Goal: Information Seeking & Learning: Check status

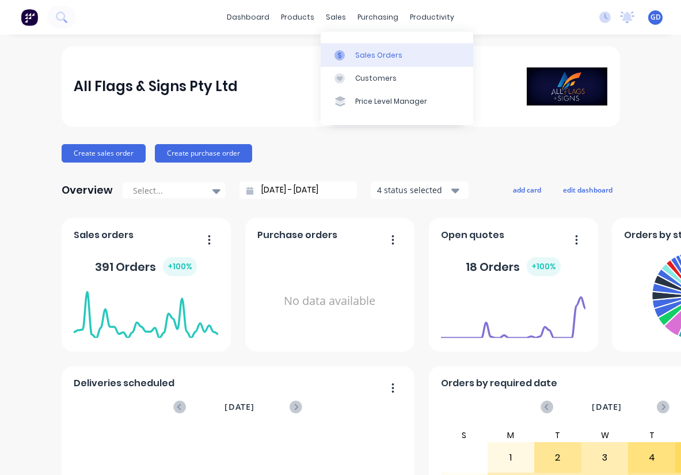
click at [363, 55] on div "Sales Orders" at bounding box center [378, 55] width 47 height 10
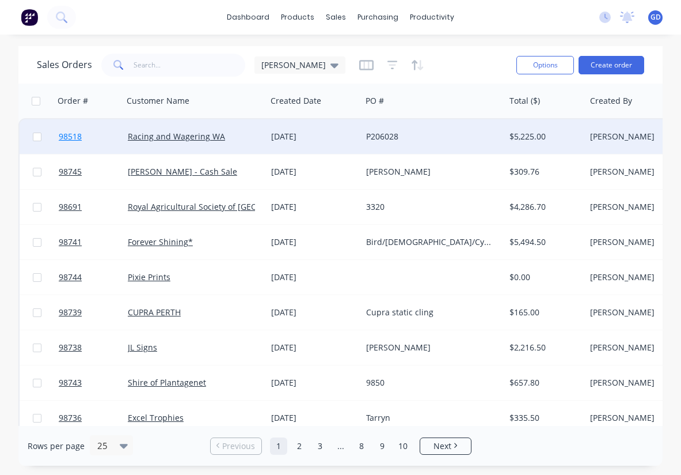
click at [74, 134] on span "98518" at bounding box center [70, 137] width 23 height 12
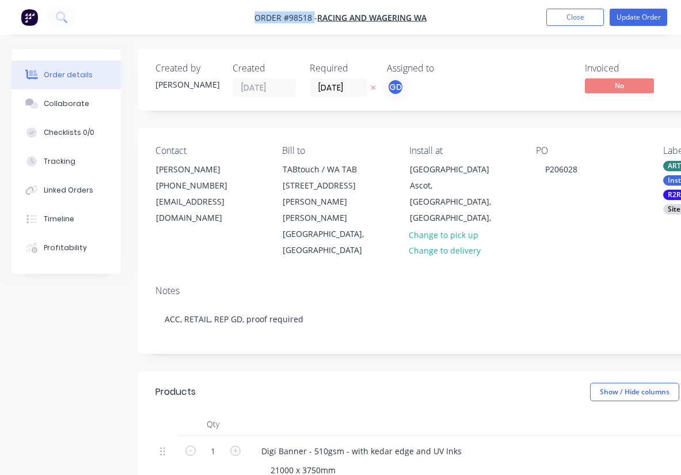
drag, startPoint x: 251, startPoint y: 14, endPoint x: 313, endPoint y: 14, distance: 61.6
click at [313, 14] on nav "Order #98518 - Racing and Wagering WA Add product Close Update Order" at bounding box center [340, 17] width 681 height 35
copy span "Order #98518"
click at [576, 18] on button "Close" at bounding box center [575, 17] width 58 height 17
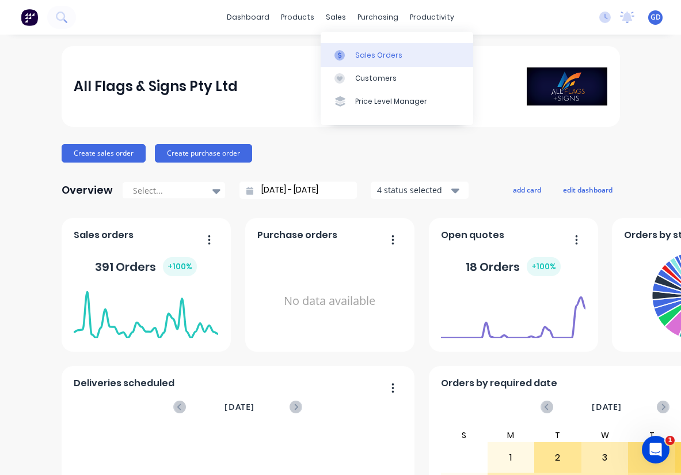
click at [365, 55] on div "Sales Orders" at bounding box center [378, 55] width 47 height 10
click at [363, 51] on div "Sales Orders" at bounding box center [378, 55] width 47 height 10
click at [365, 54] on div "Sales Orders" at bounding box center [378, 55] width 47 height 10
click at [362, 52] on div "Sales Orders" at bounding box center [378, 55] width 47 height 10
click at [361, 54] on div "Sales Orders" at bounding box center [378, 55] width 47 height 10
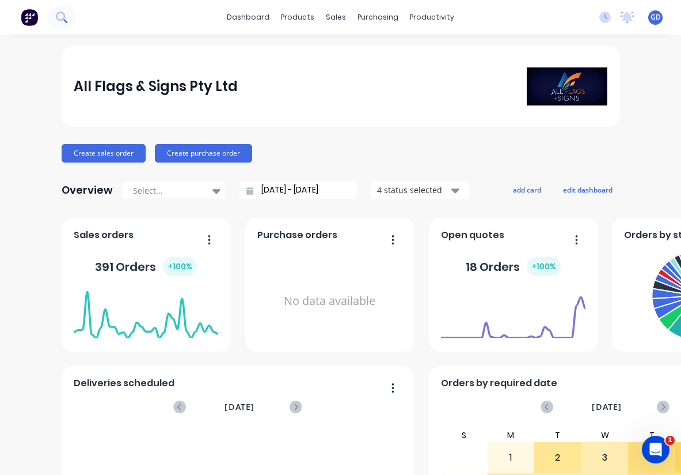
click at [63, 14] on icon at bounding box center [61, 17] width 11 height 11
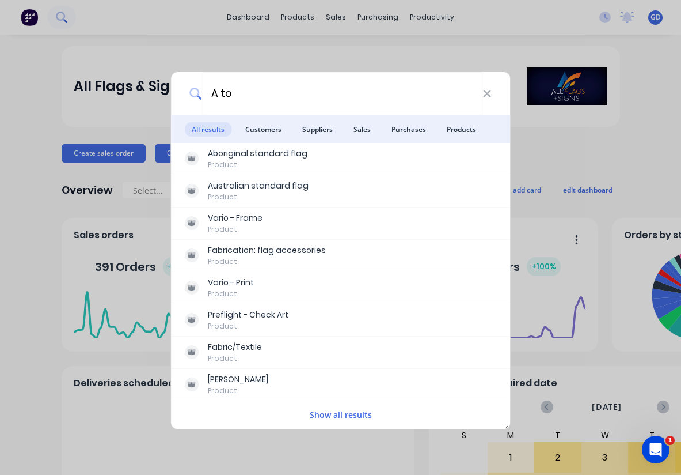
type input "A to Z"
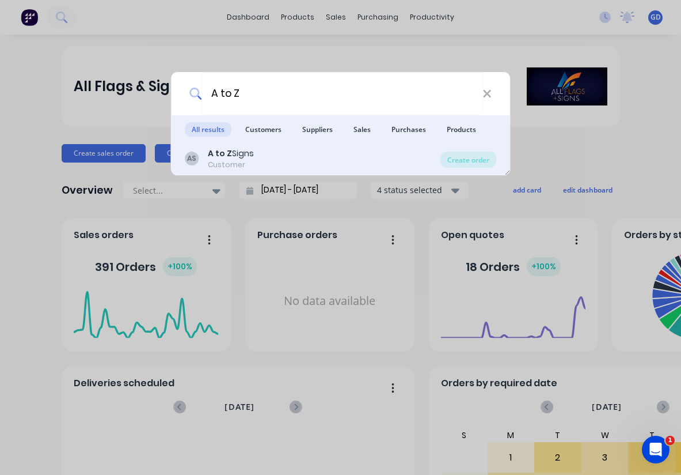
click at [240, 154] on div "A to Z Signs" at bounding box center [231, 153] width 46 height 12
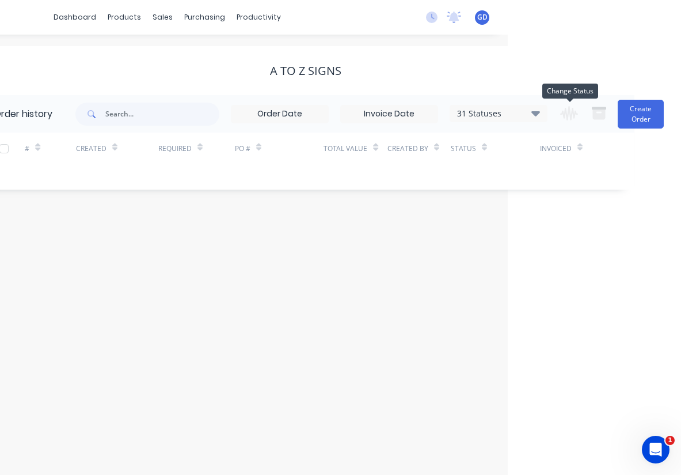
scroll to position [0, 173]
click at [537, 112] on icon at bounding box center [536, 113] width 9 height 5
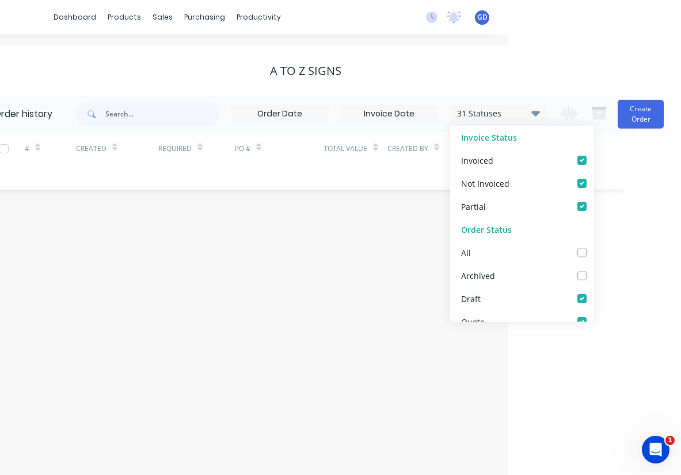
click at [594, 246] on label at bounding box center [594, 246] width 0 height 0
click at [594, 254] on input "checkbox" at bounding box center [598, 251] width 9 height 11
checkbox input "true"
click at [100, 180] on div "Order history 32 Statuses Invoice Status Invoiced Not Invoiced Partial Order St…" at bounding box center [305, 142] width 658 height 94
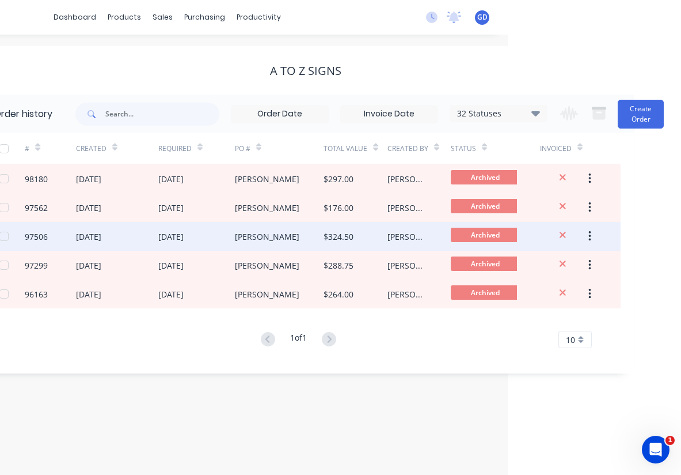
click at [98, 236] on div "[DATE]" at bounding box center [88, 236] width 25 height 12
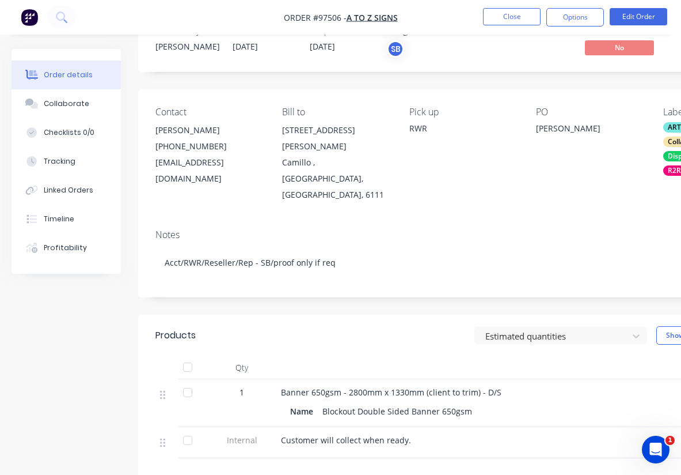
scroll to position [39, 1]
click at [508, 20] on button "Close" at bounding box center [512, 16] width 58 height 17
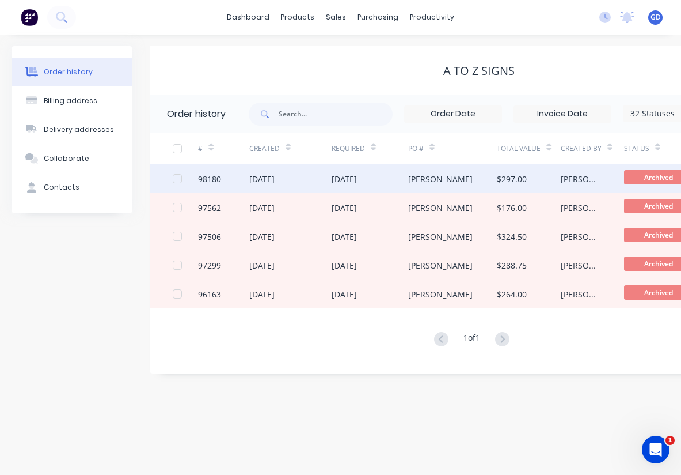
click at [214, 180] on div "98180" at bounding box center [209, 179] width 23 height 12
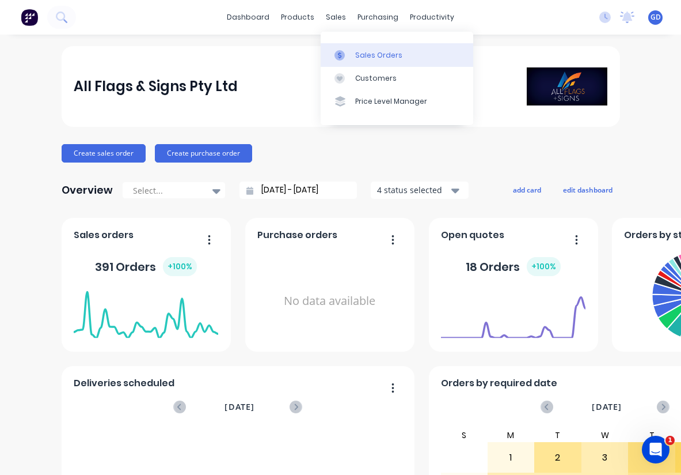
click at [363, 58] on div "Sales Orders" at bounding box center [378, 55] width 47 height 10
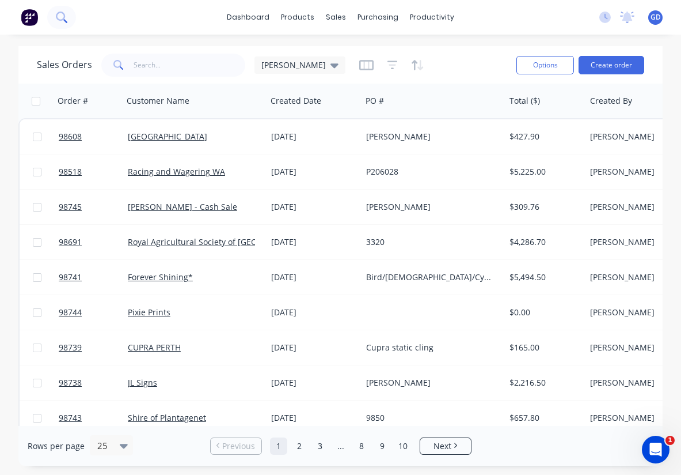
click at [59, 16] on icon at bounding box center [61, 17] width 11 height 11
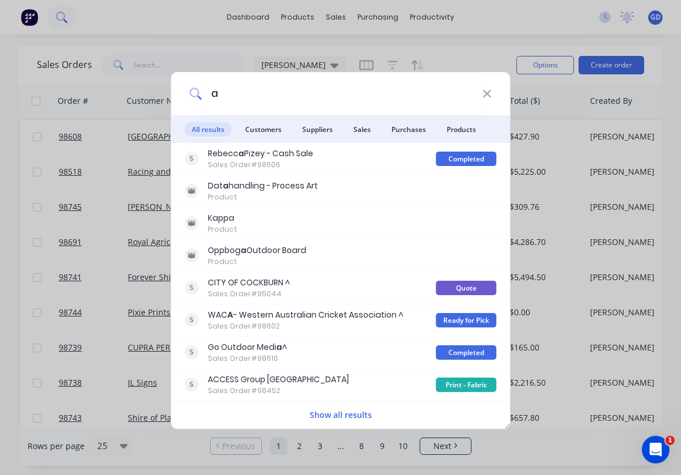
type input "a z"
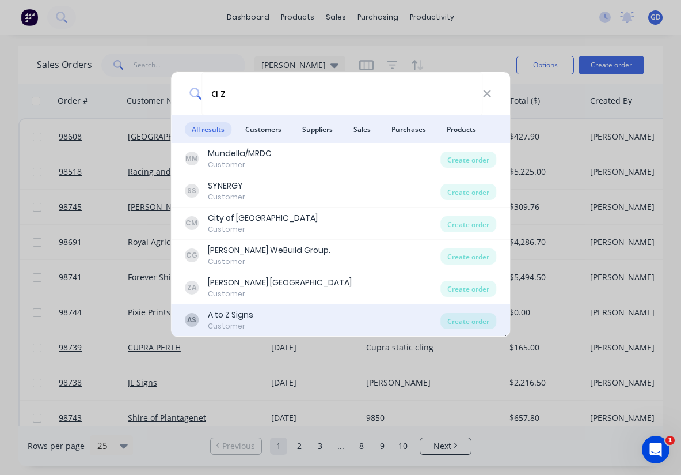
click at [241, 314] on div "A to Z Signs" at bounding box center [230, 315] width 45 height 12
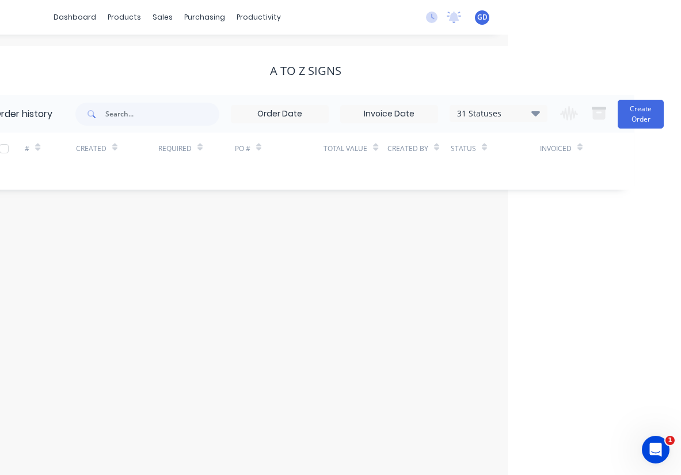
scroll to position [0, 173]
click at [631, 119] on button "Create Order" at bounding box center [641, 114] width 46 height 29
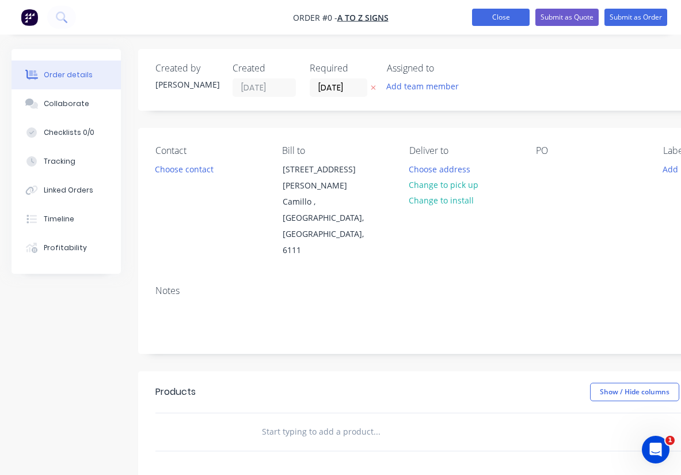
click at [507, 14] on button "Close" at bounding box center [501, 17] width 58 height 17
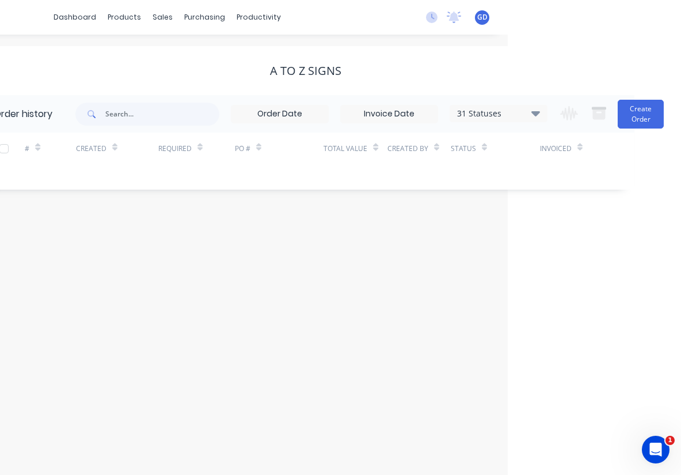
scroll to position [0, 173]
click at [538, 116] on icon at bounding box center [536, 113] width 9 height 14
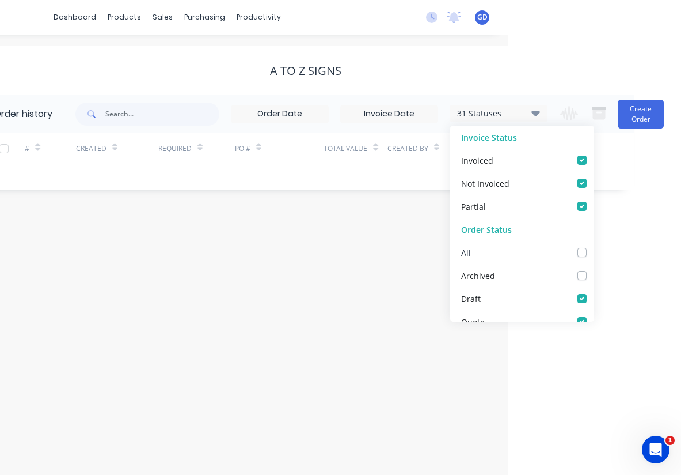
click at [594, 246] on label at bounding box center [594, 246] width 0 height 0
click at [594, 253] on input "checkbox" at bounding box center [598, 251] width 9 height 11
checkbox input "true"
click at [91, 172] on div "# Created Required PO # Total Value Created By Status Invoiced" at bounding box center [298, 154] width 644 height 45
